Goal: Transaction & Acquisition: Purchase product/service

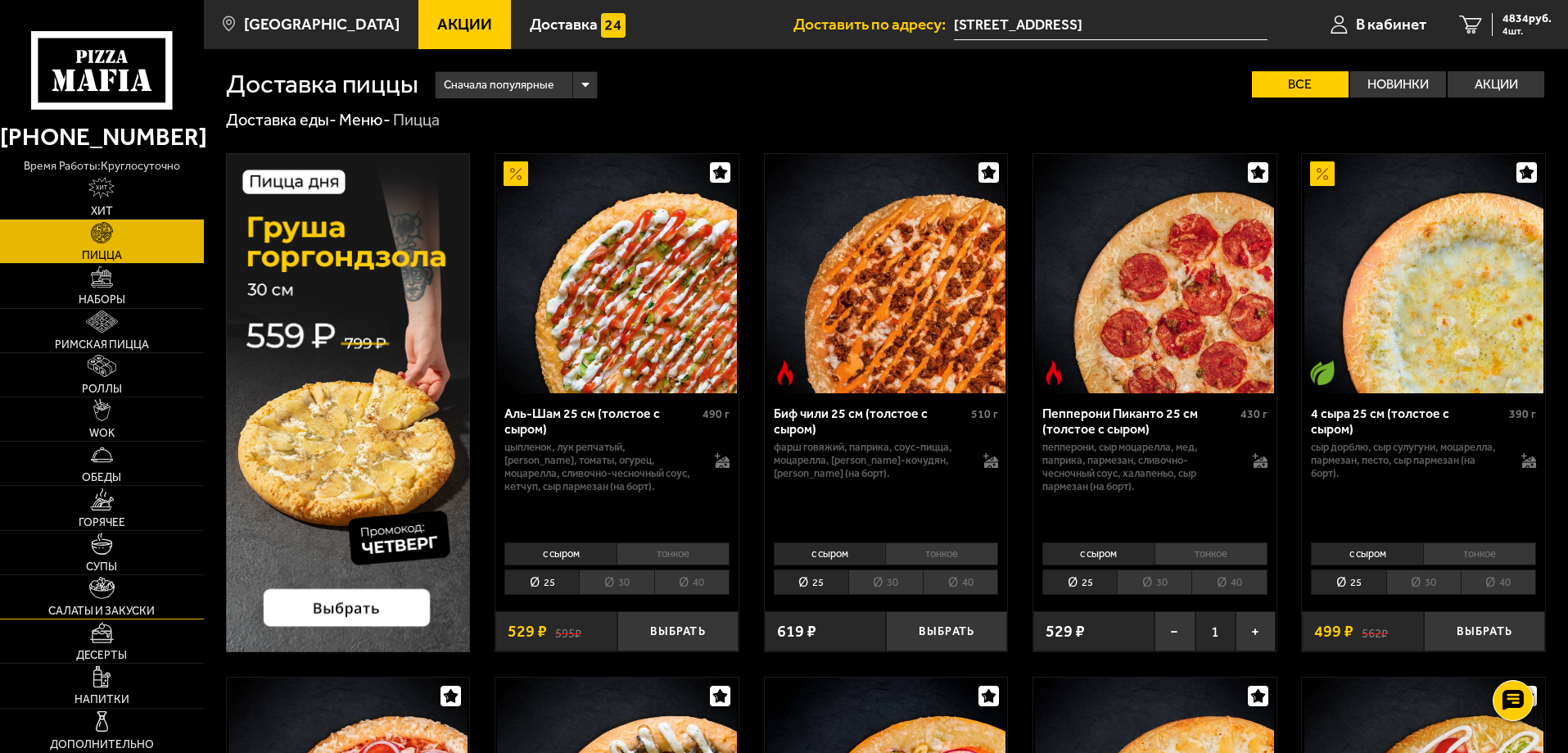
click at [128, 602] on link "Салаты и закуски" at bounding box center [102, 597] width 203 height 44
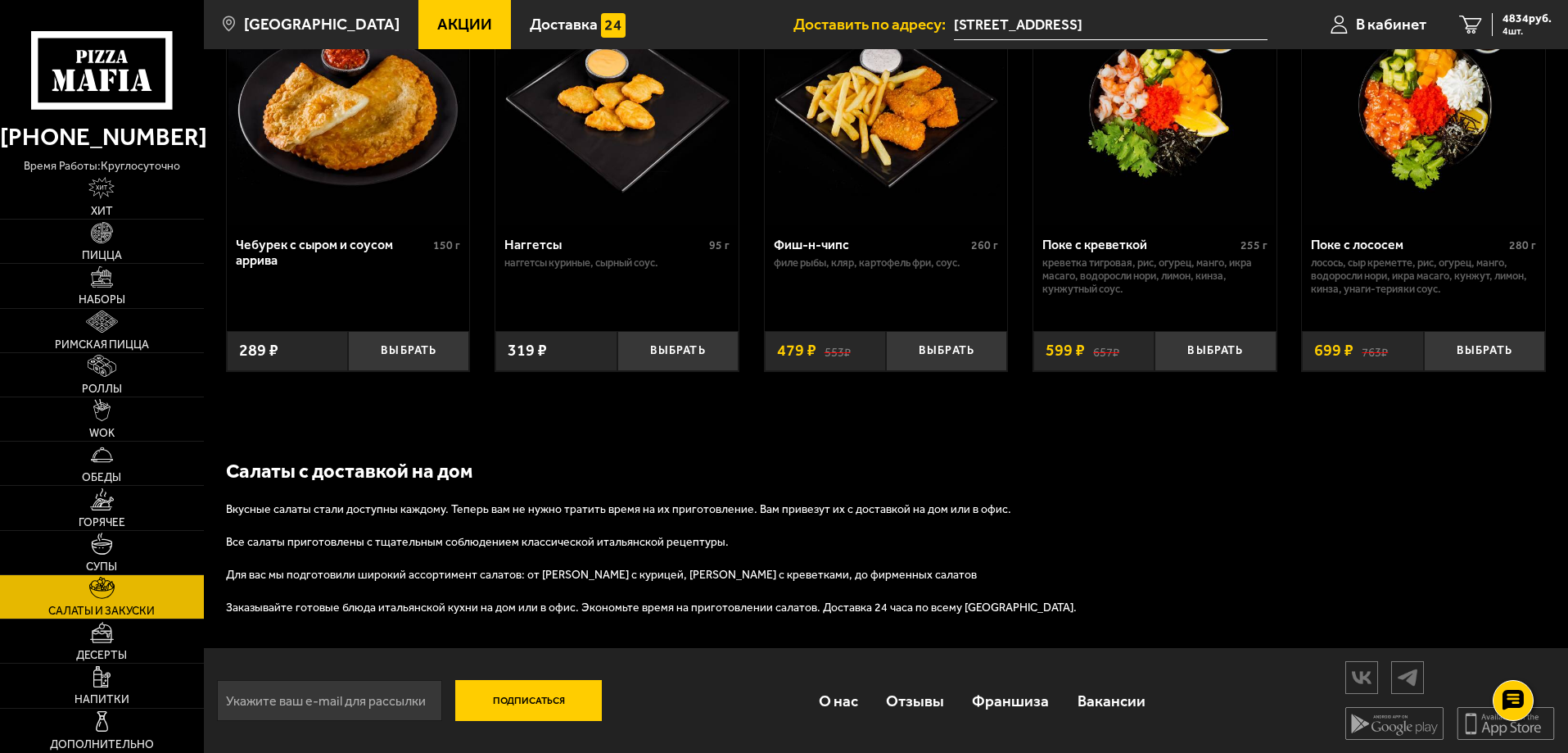
scroll to position [1089, 0]
click at [139, 556] on link "Супы" at bounding box center [102, 552] width 203 height 44
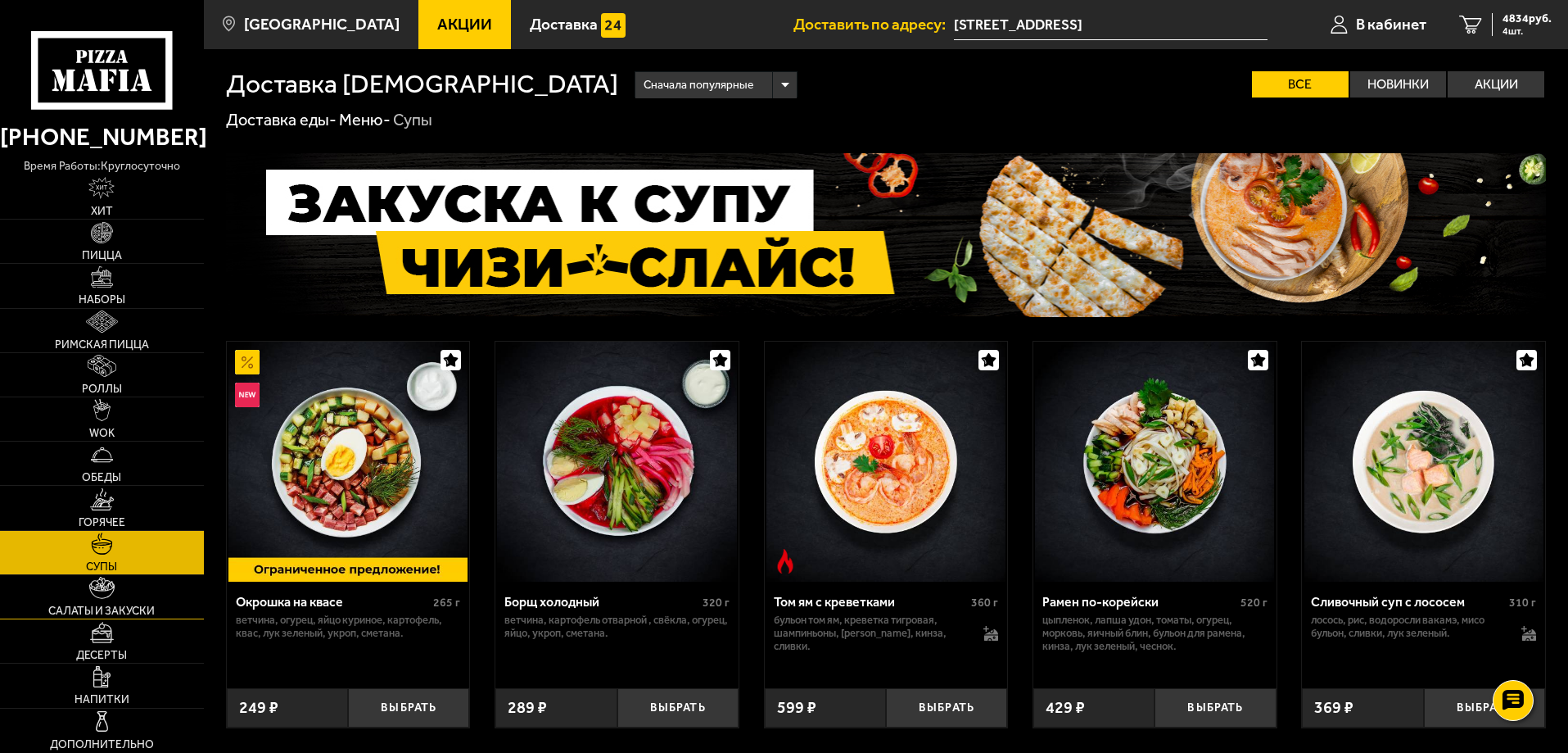
click at [131, 596] on link "Салаты и закуски" at bounding box center [102, 597] width 203 height 44
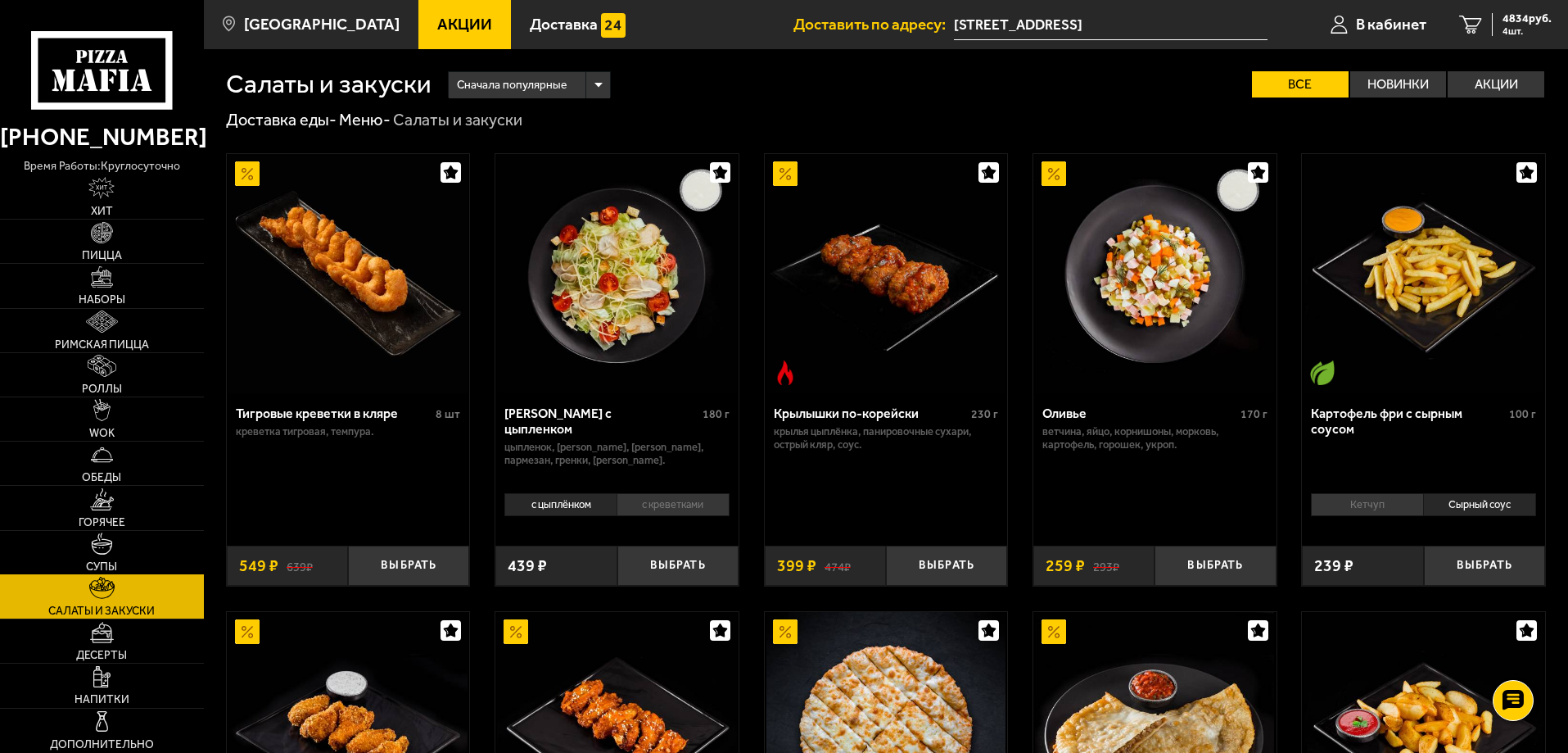
click at [129, 552] on link "Супы" at bounding box center [102, 552] width 203 height 44
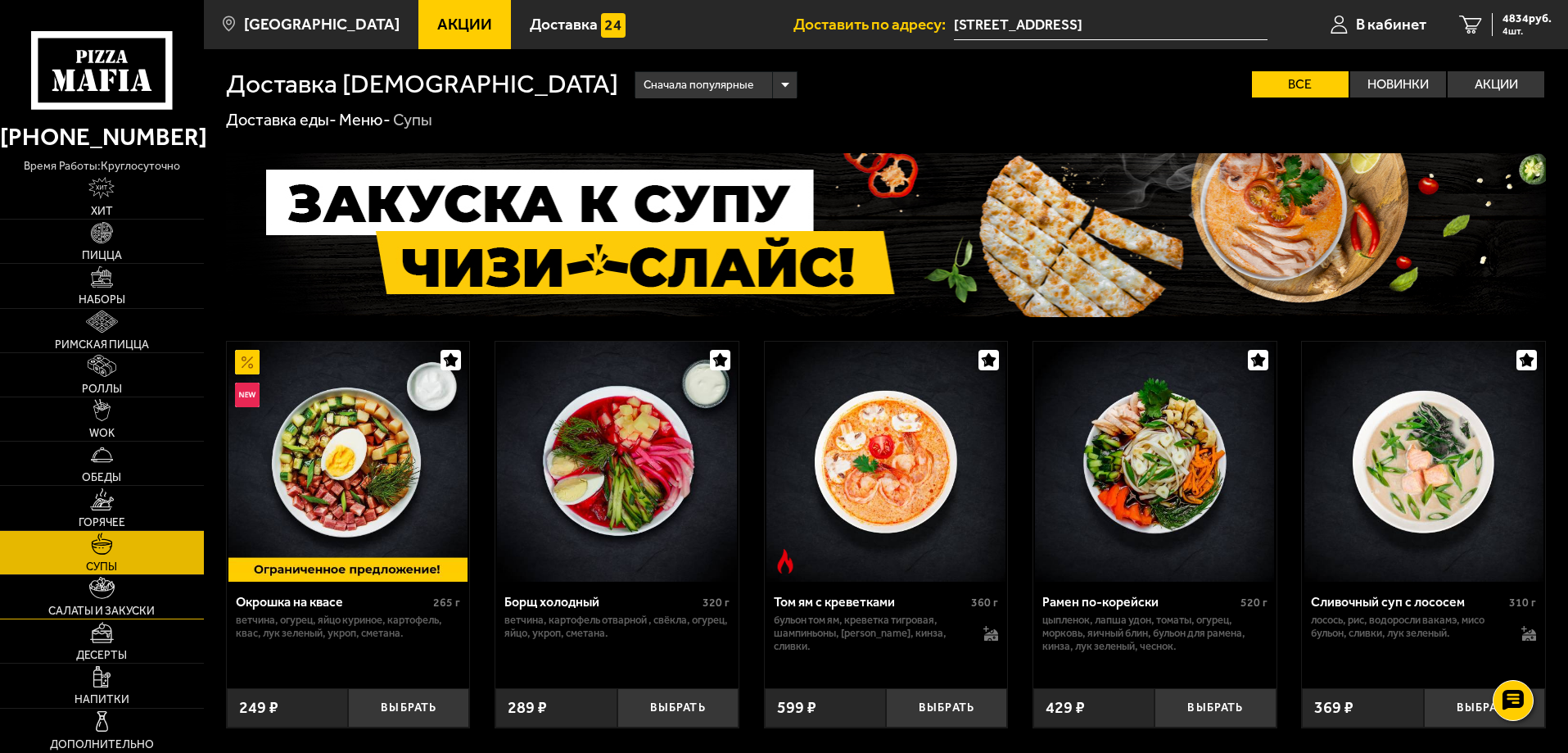
click at [145, 588] on link "Салаты и закуски" at bounding box center [102, 597] width 203 height 44
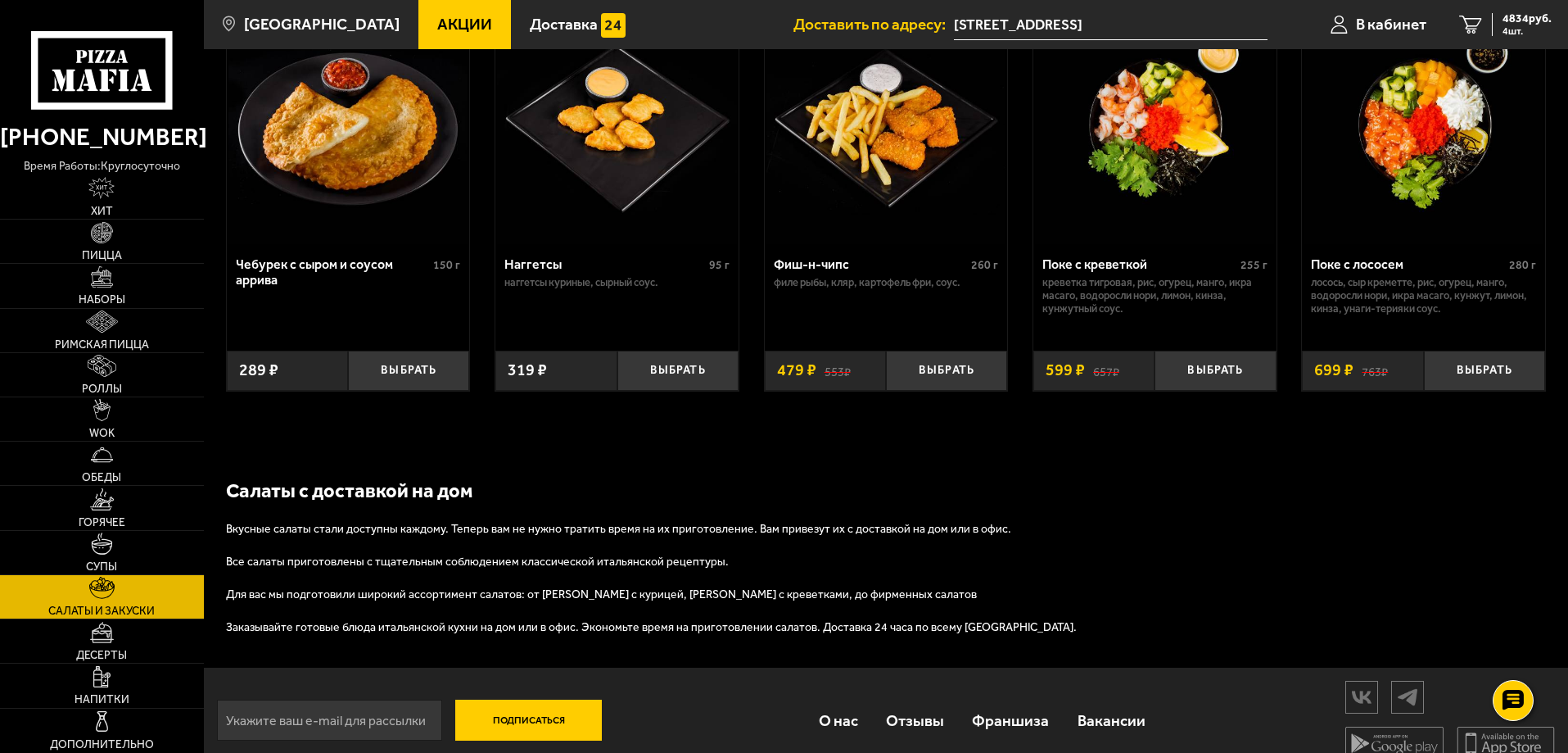
scroll to position [410, 0]
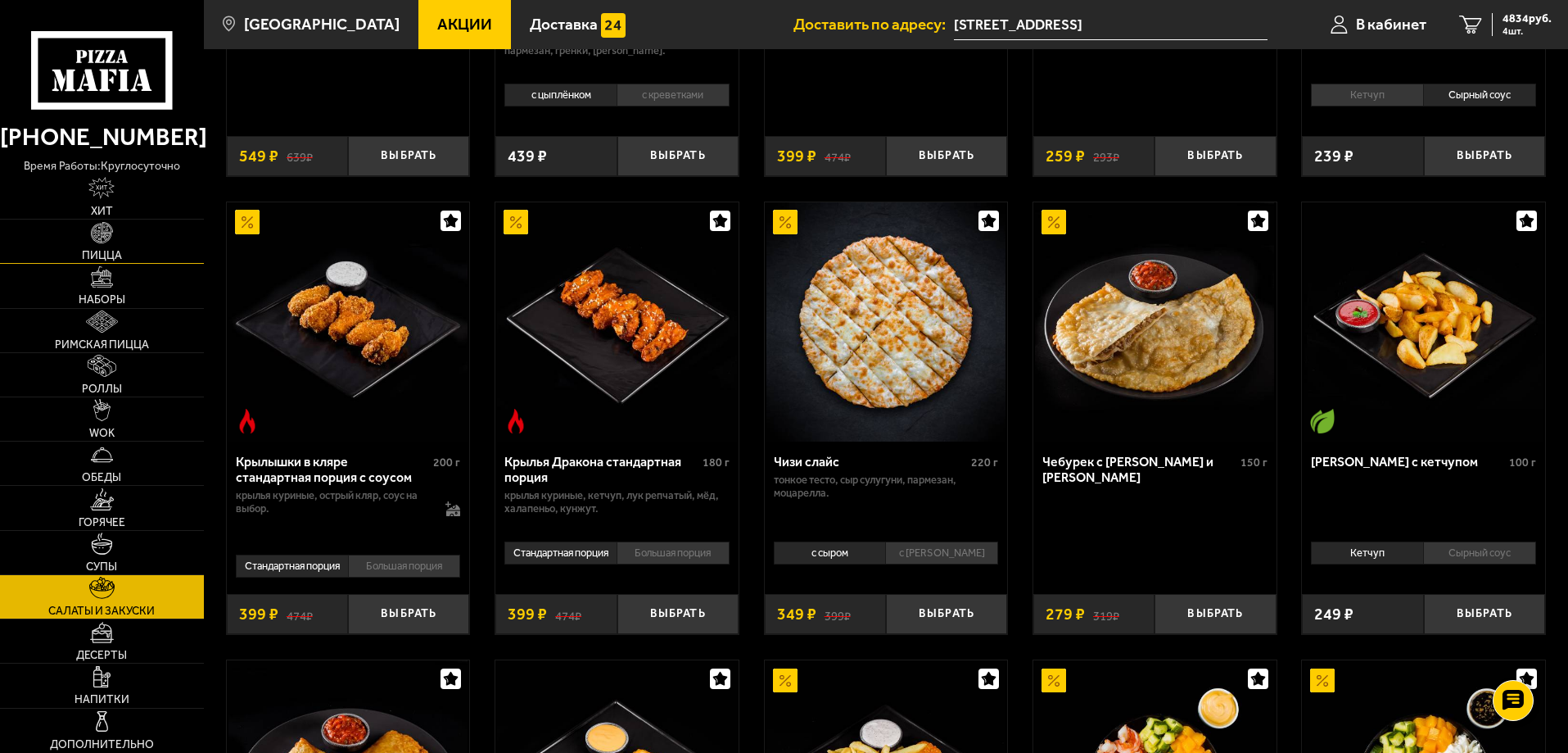
click at [103, 261] on span "Пицца" at bounding box center [102, 256] width 40 height 11
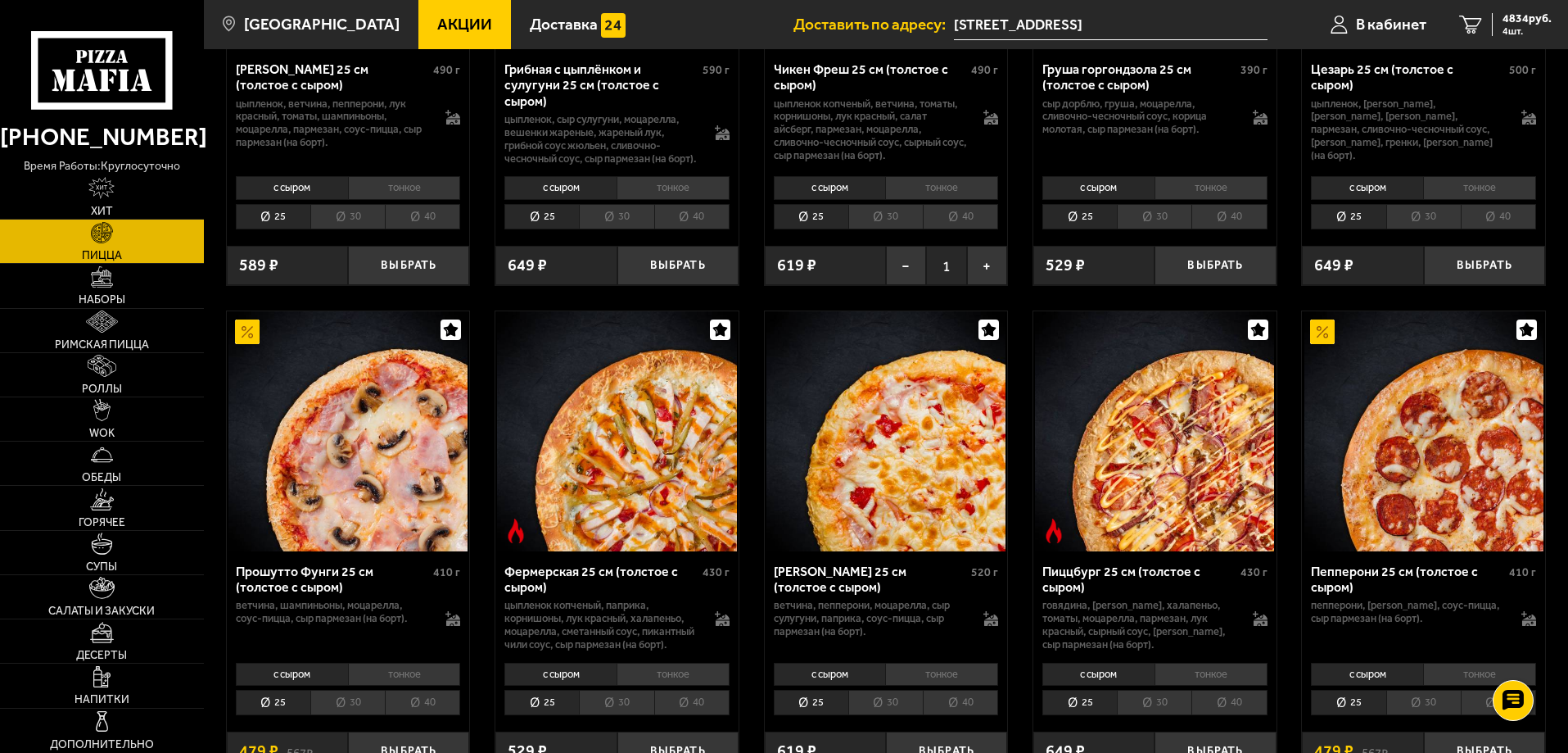
scroll to position [983, 0]
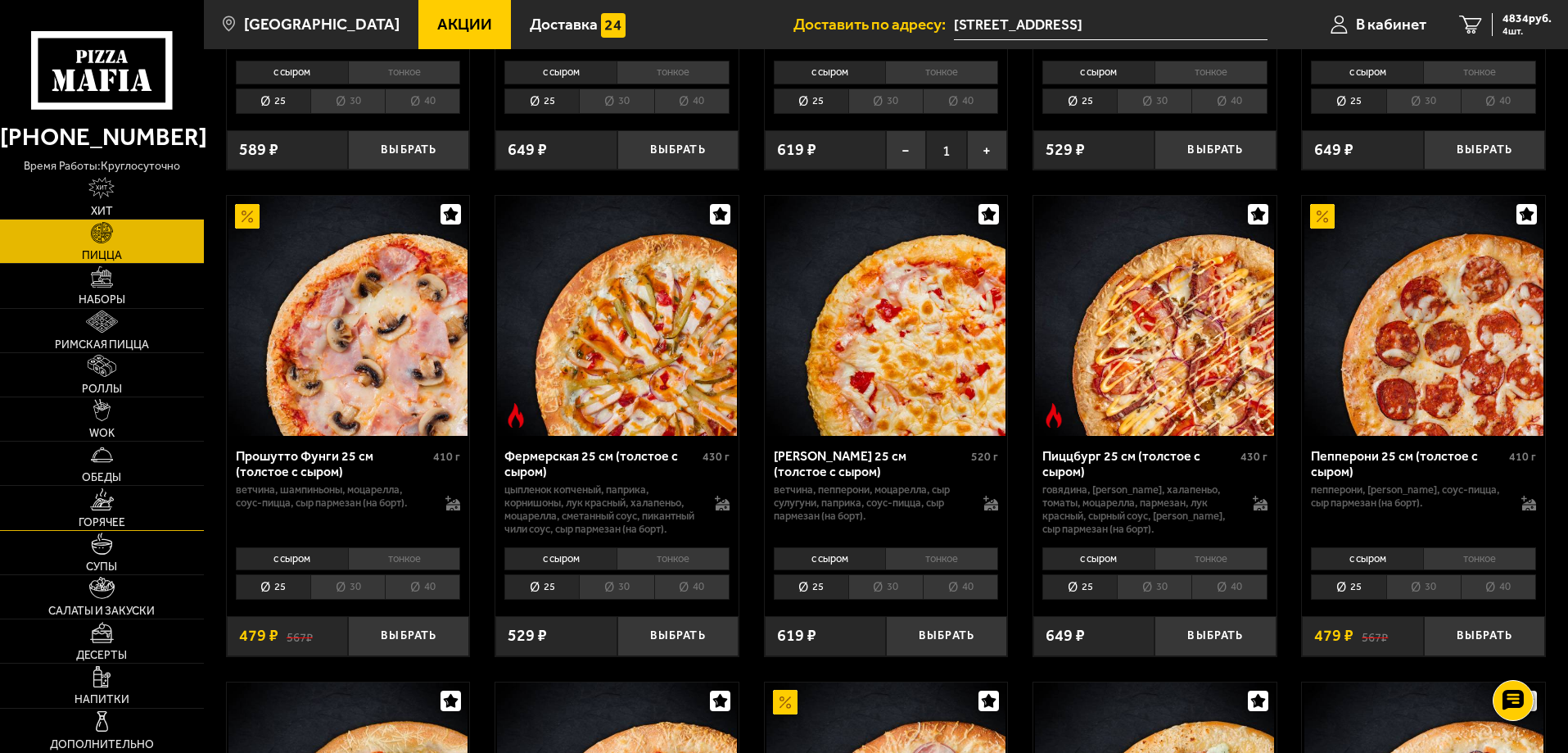
click at [108, 499] on img at bounding box center [103, 498] width 25 height 22
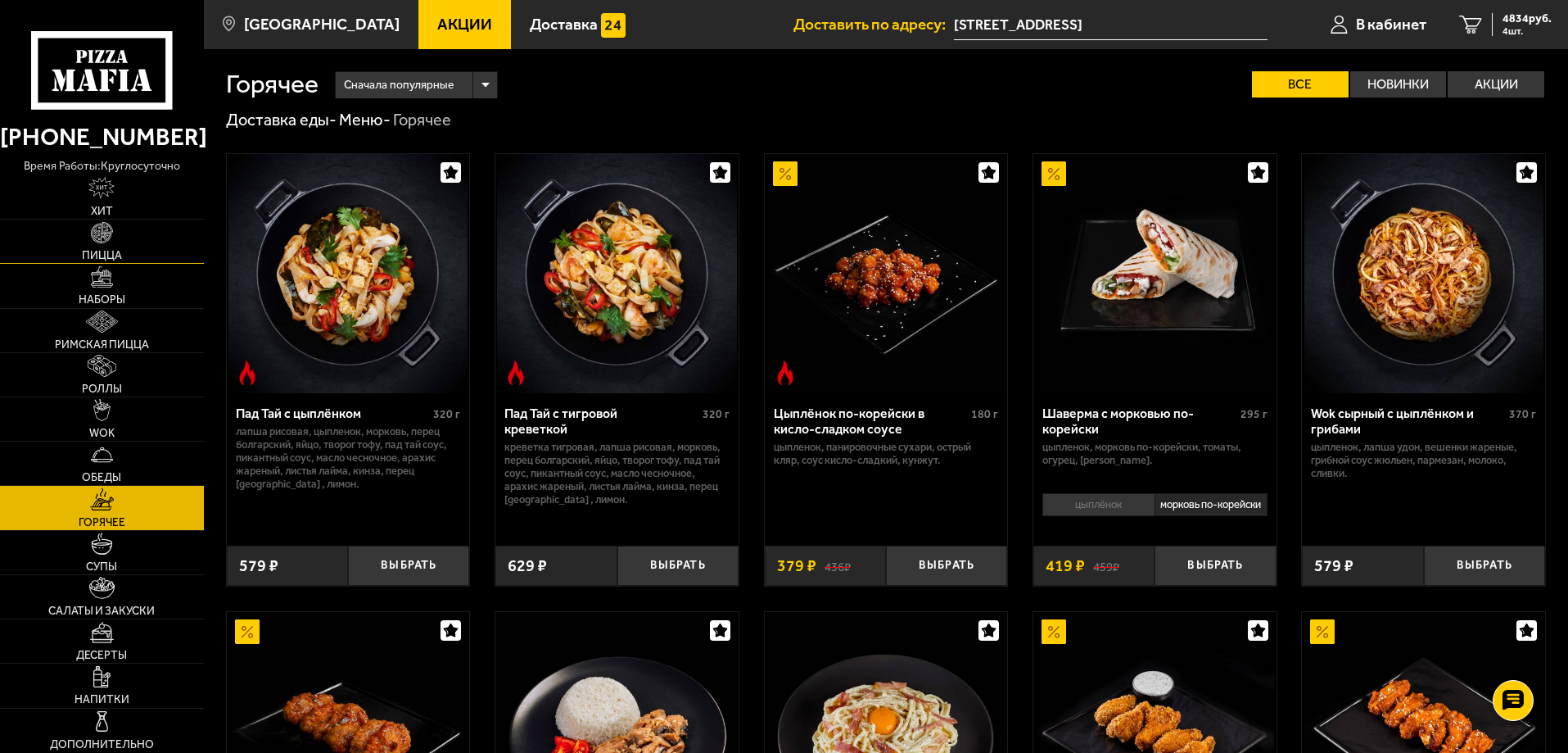
click at [103, 257] on span "Пицца" at bounding box center [102, 256] width 40 height 11
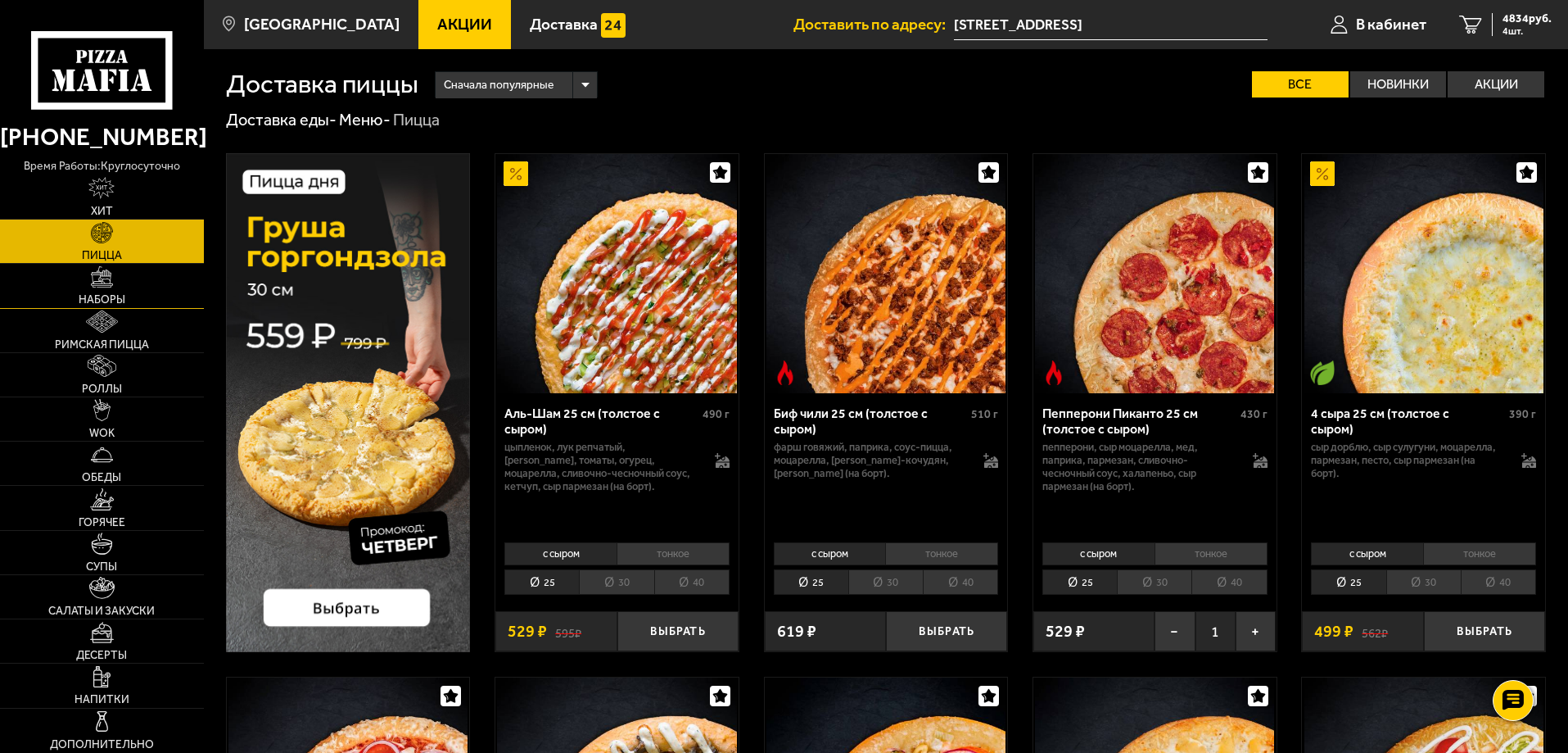
click at [112, 269] on img at bounding box center [102, 277] width 22 height 22
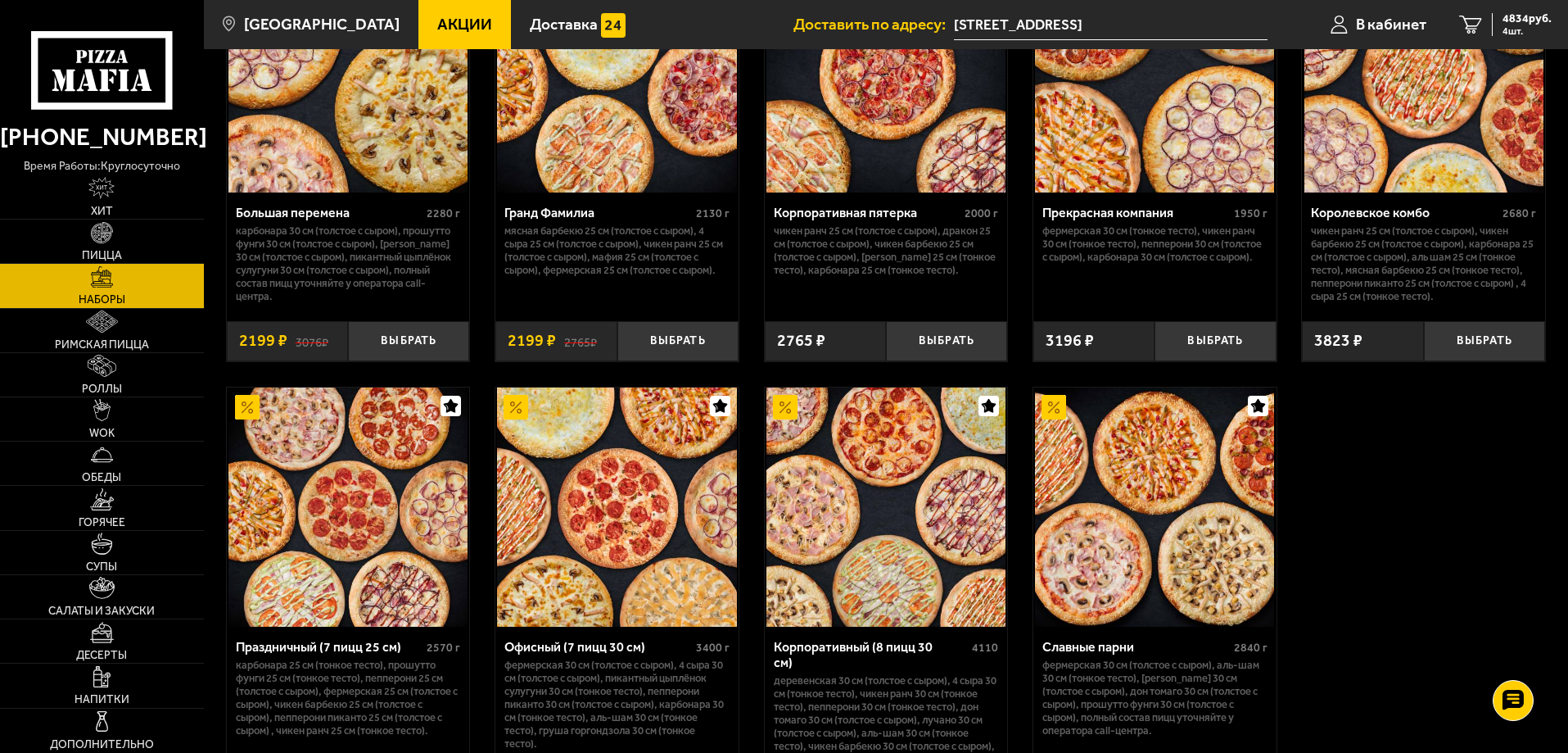
scroll to position [2293, 0]
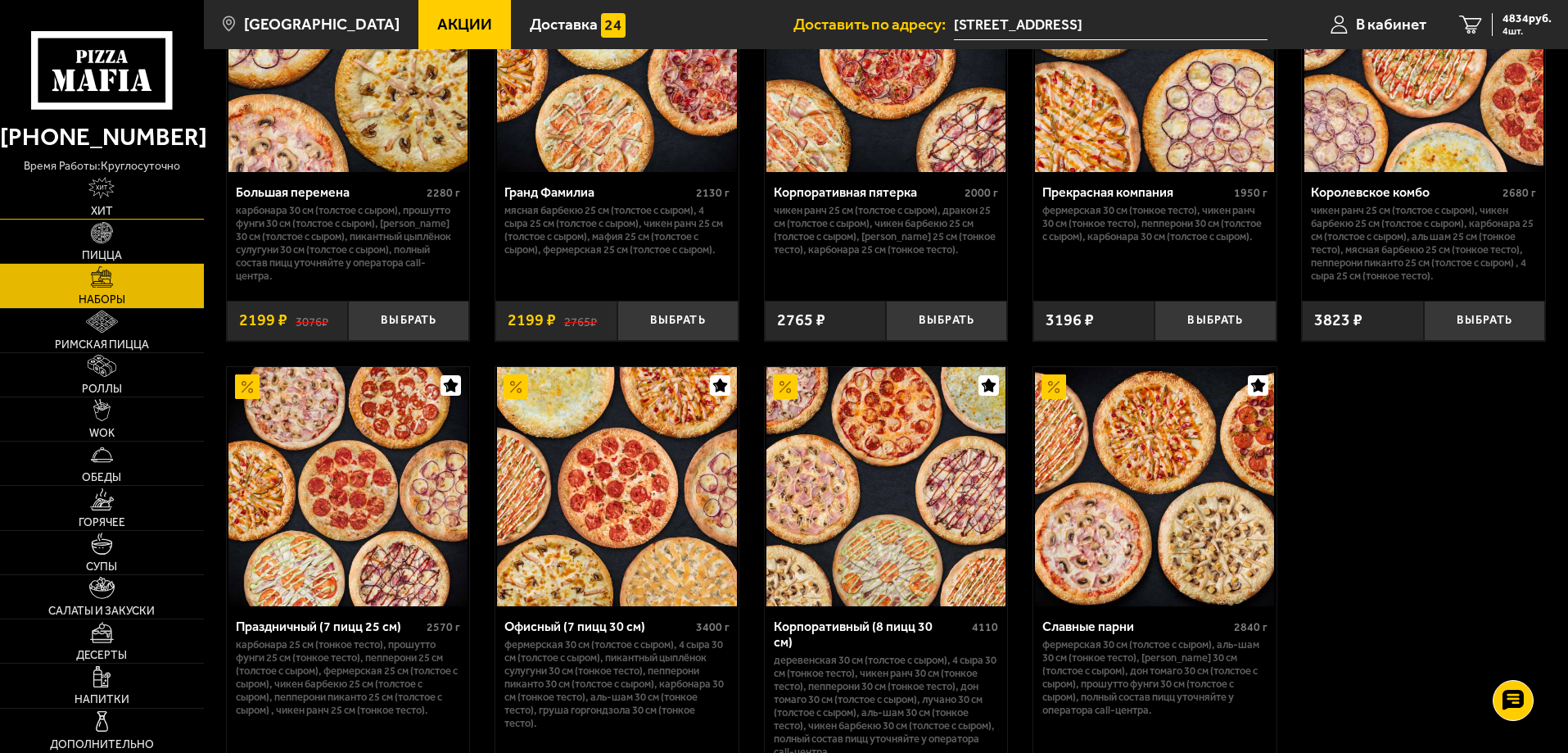
click at [110, 180] on img at bounding box center [102, 187] width 27 height 22
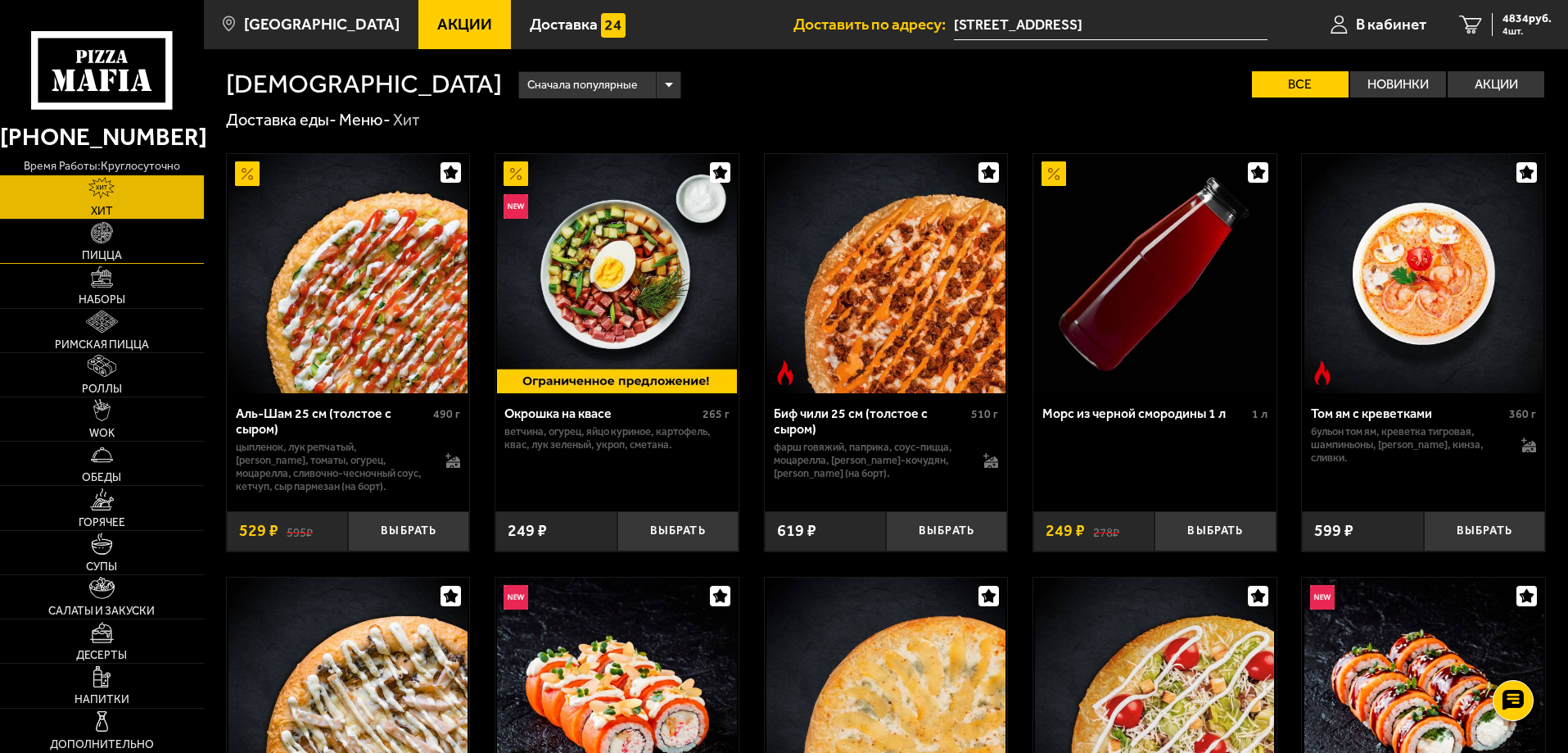
click at [125, 227] on link "Пицца" at bounding box center [102, 241] width 203 height 44
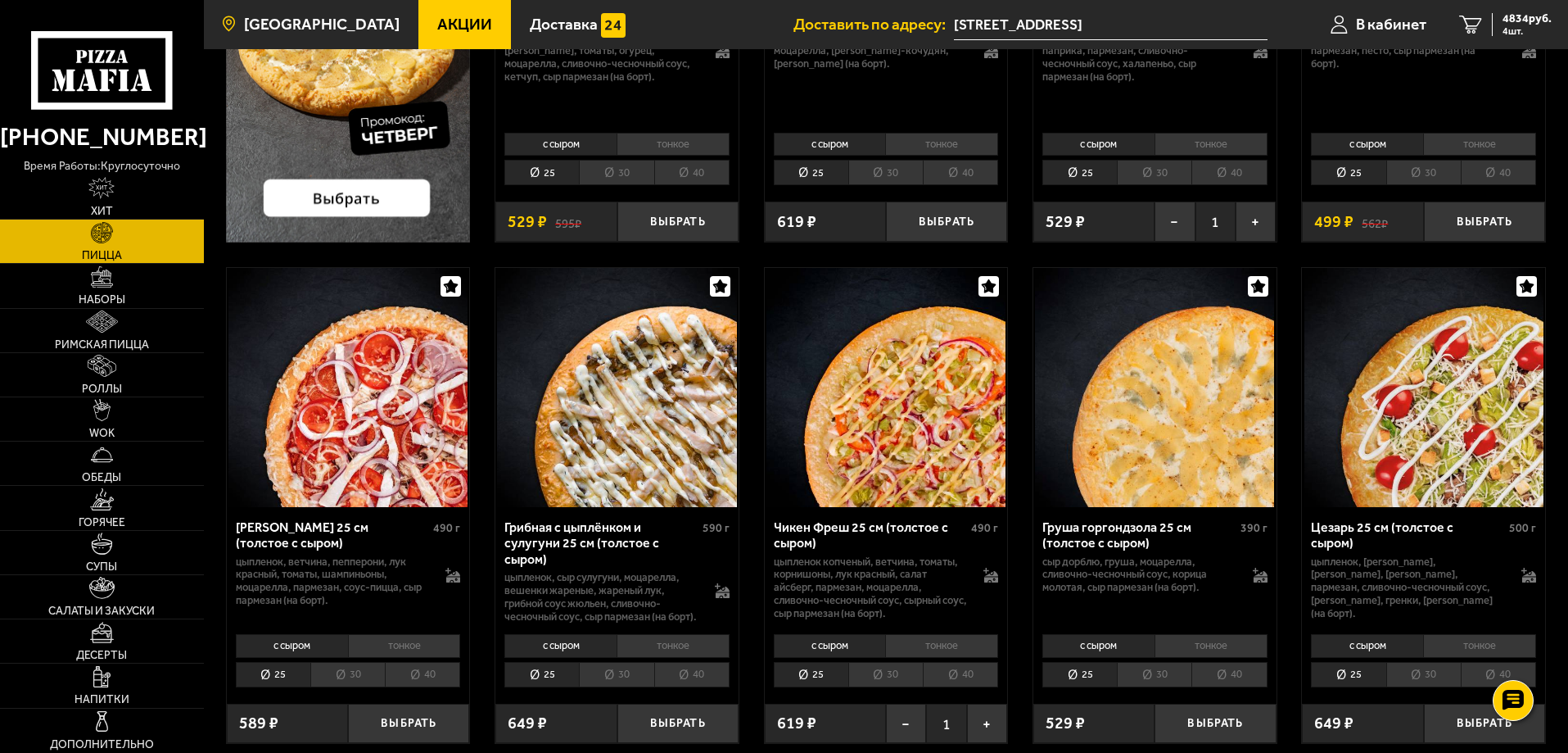
scroll to position [82, 0]
